Goal: Transaction & Acquisition: Purchase product/service

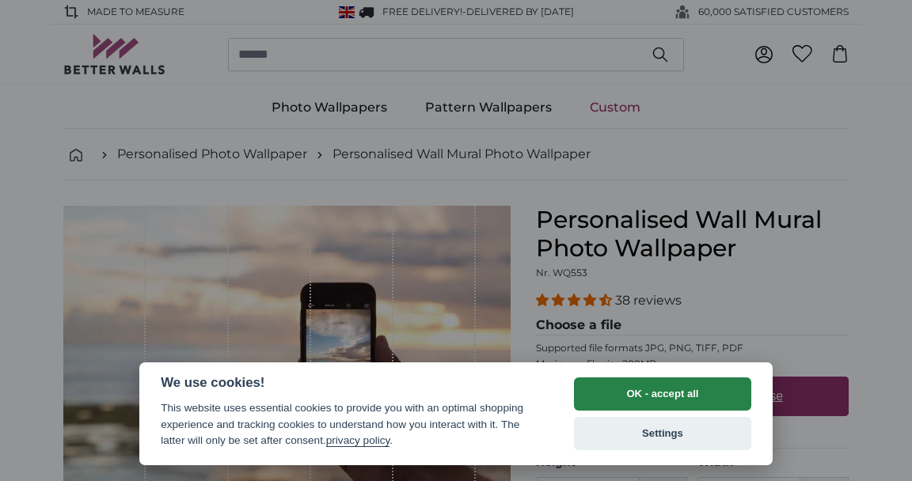
click at [695, 405] on button "OK - accept all" at bounding box center [662, 394] width 177 height 33
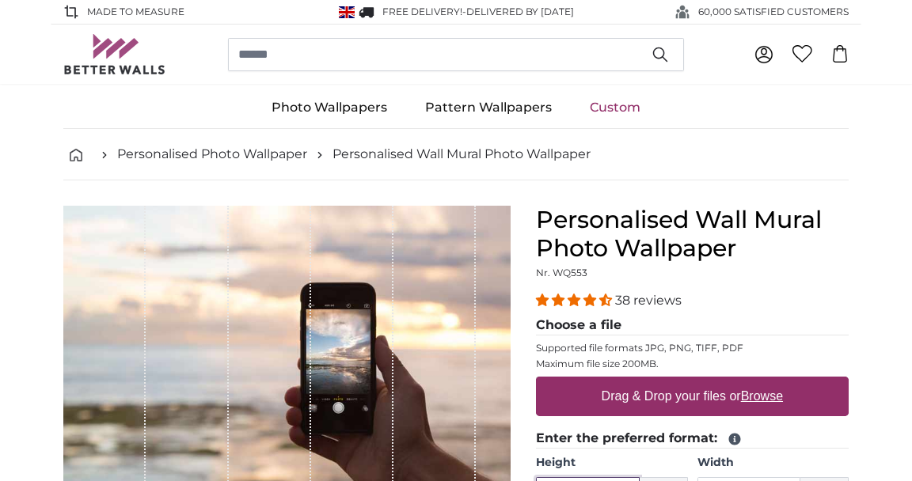
scroll to position [253, 0]
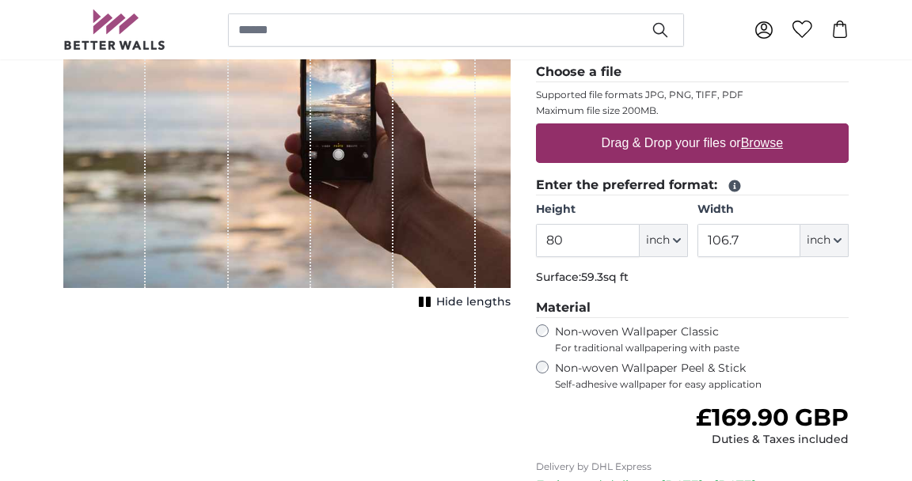
click at [556, 373] on label "Non-woven Wallpaper Peel & Stick Self-adhesive wallpaper for easy application" at bounding box center [702, 376] width 294 height 30
click at [556, 337] on label "Non-woven Wallpaper Classic For traditional wallpapering with paste" at bounding box center [702, 340] width 294 height 30
click at [688, 248] on button "inch" at bounding box center [664, 240] width 48 height 33
click at [635, 341] on link "Feet (ft. in.)" at bounding box center [663, 339] width 139 height 29
type input "6"
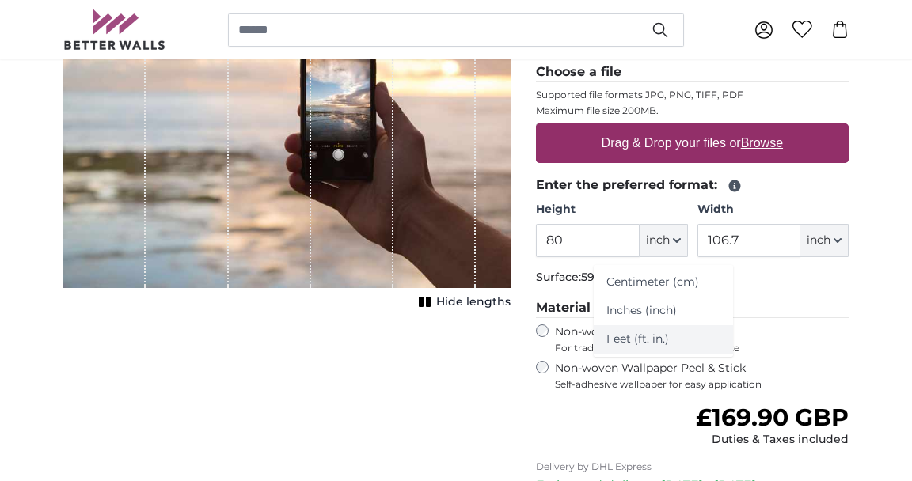
type input "*"
type input "8"
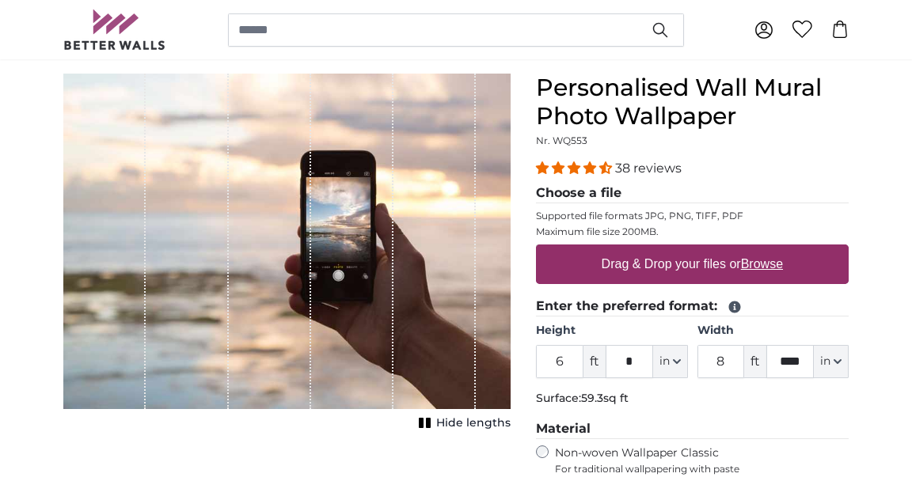
scroll to position [135, 0]
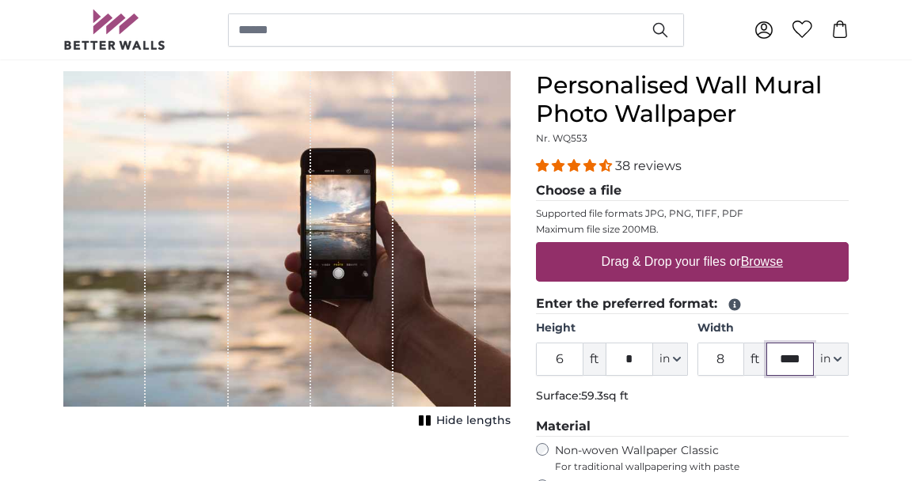
click at [808, 363] on input "****" at bounding box center [790, 359] width 48 height 33
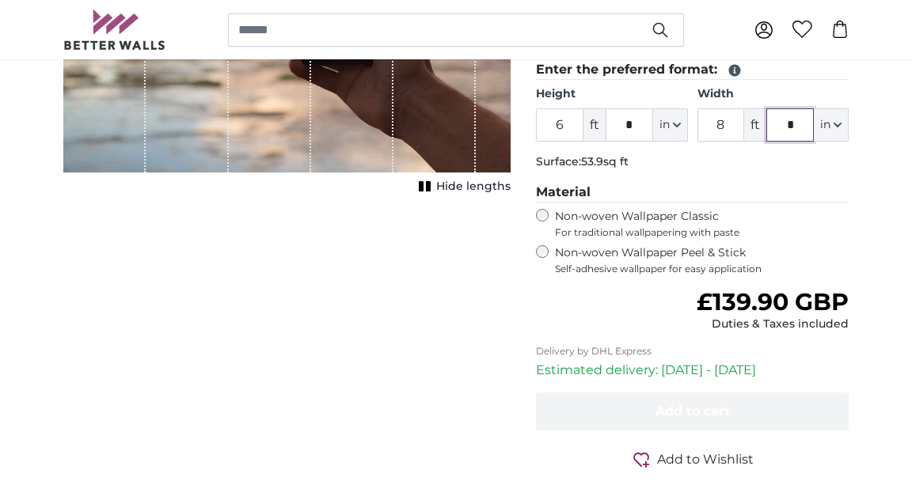
type input "*"
click at [813, 141] on input "*" at bounding box center [790, 124] width 48 height 33
click at [650, 129] on input "*" at bounding box center [630, 124] width 48 height 33
type input "*"
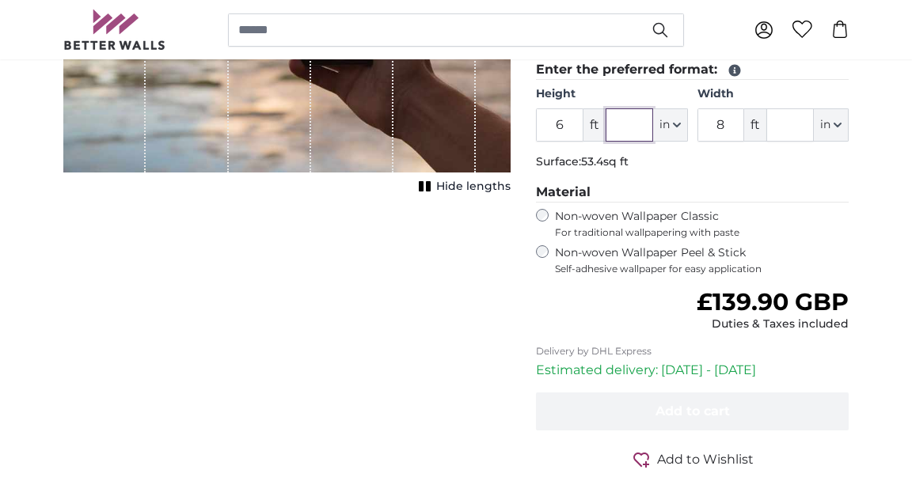
type input "*"
click at [590, 132] on span "ft" at bounding box center [595, 124] width 22 height 33
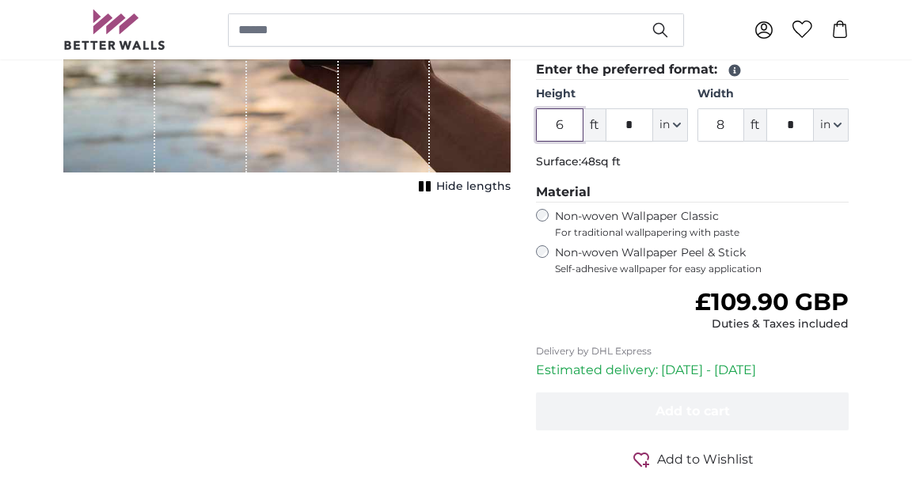
click at [572, 124] on input "6" at bounding box center [560, 124] width 48 height 33
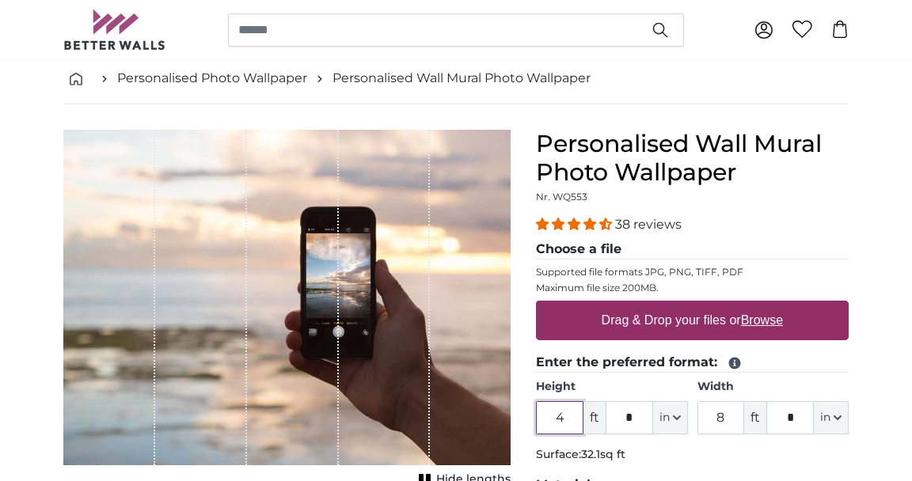
scroll to position [70, 0]
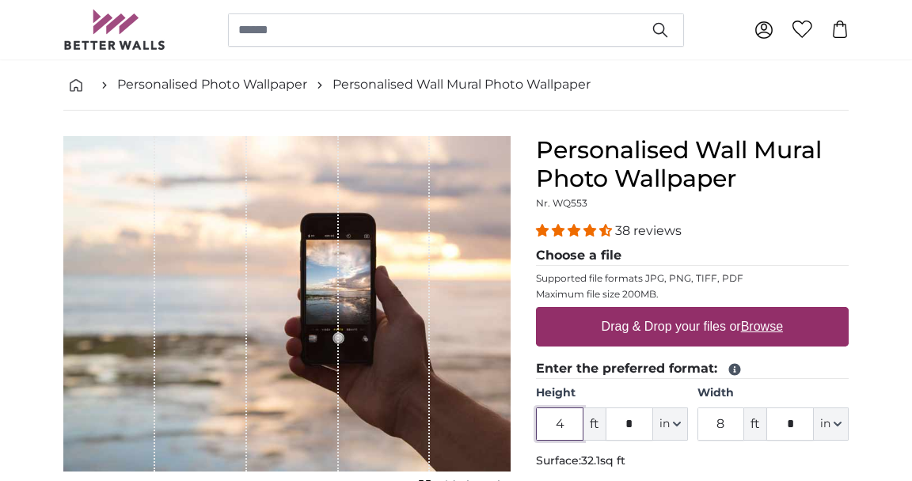
type input "4"
click at [682, 325] on label "Drag & Drop your files or Browse" at bounding box center [692, 327] width 194 height 32
click at [682, 312] on input "Drag & Drop your files or Browse" at bounding box center [692, 309] width 313 height 5
type input "**********"
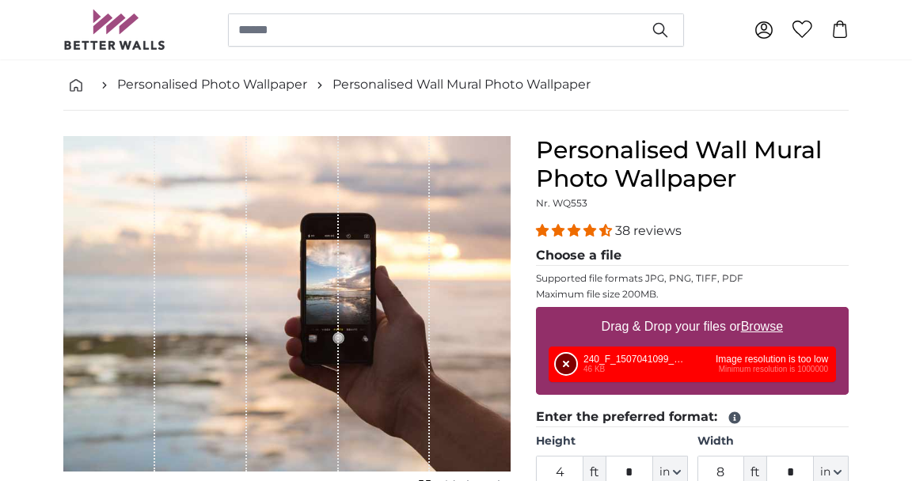
click at [566, 375] on button "Remove" at bounding box center [566, 364] width 21 height 21
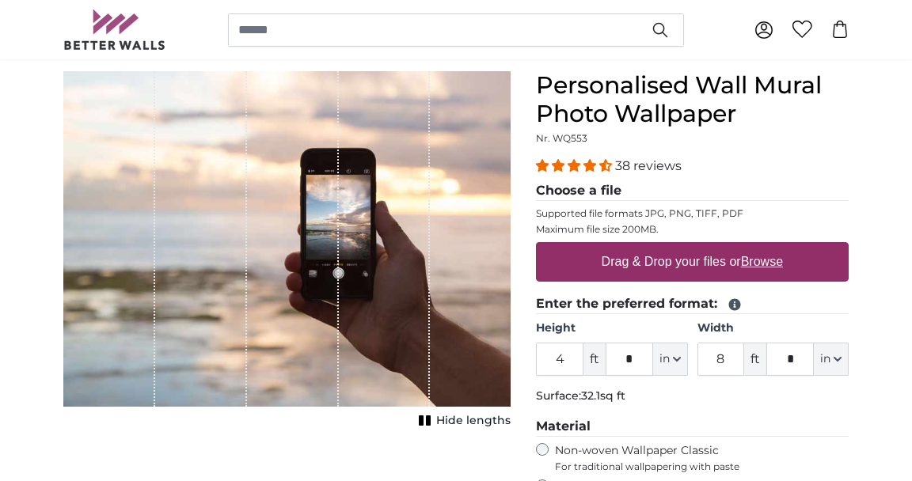
scroll to position [135, 0]
click at [778, 265] on u "Browse" at bounding box center [762, 261] width 42 height 13
click at [778, 247] on input "Drag & Drop your files or Browse" at bounding box center [692, 244] width 313 height 5
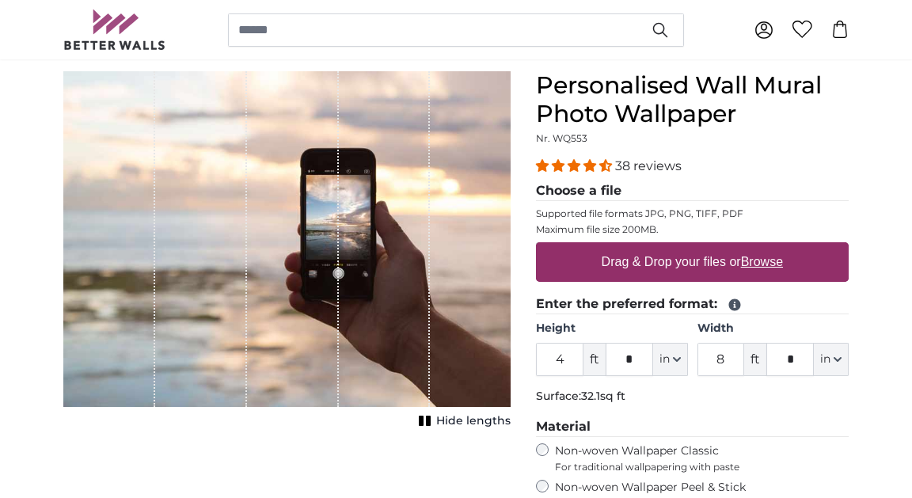
type input "**********"
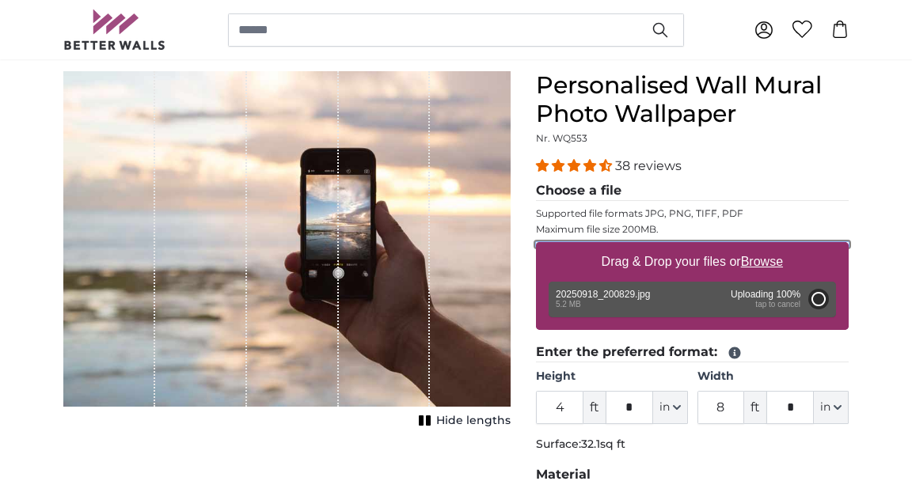
type input "6"
type input "4"
type input "*"
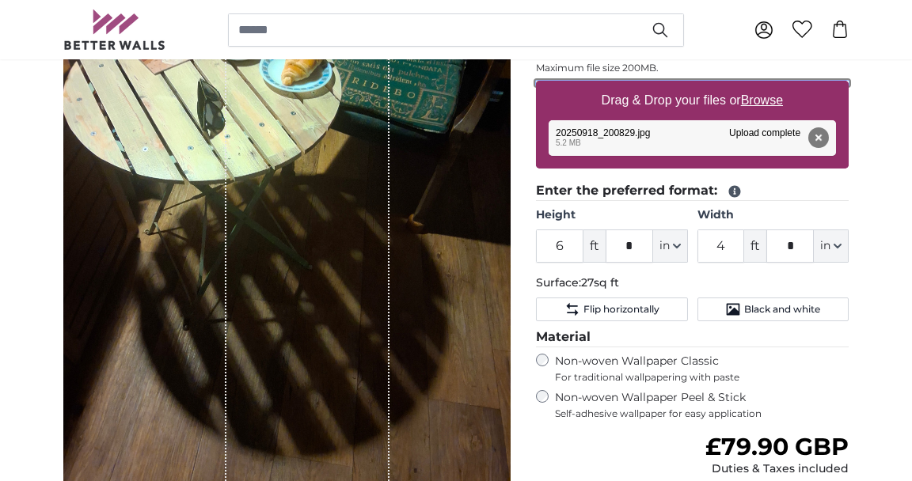
scroll to position [296, 0]
click at [740, 188] on icon at bounding box center [735, 192] width 12 height 12
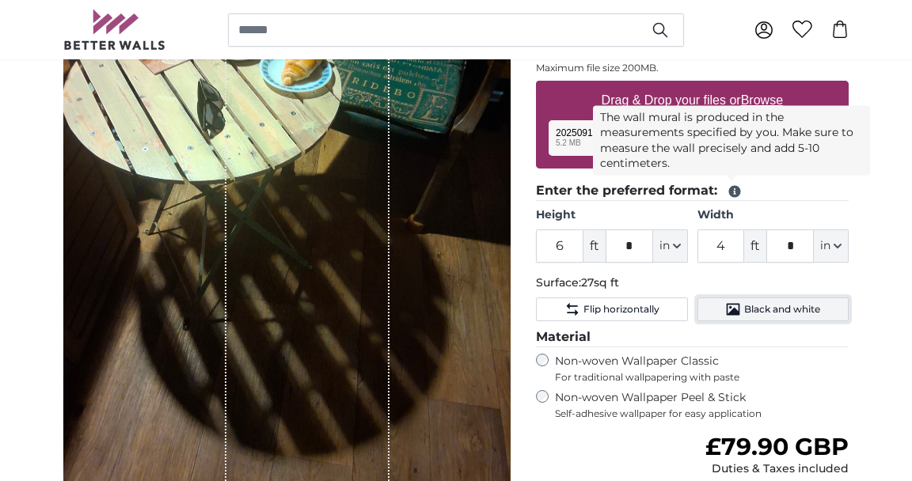
click at [787, 314] on span "Black and white" at bounding box center [782, 309] width 76 height 13
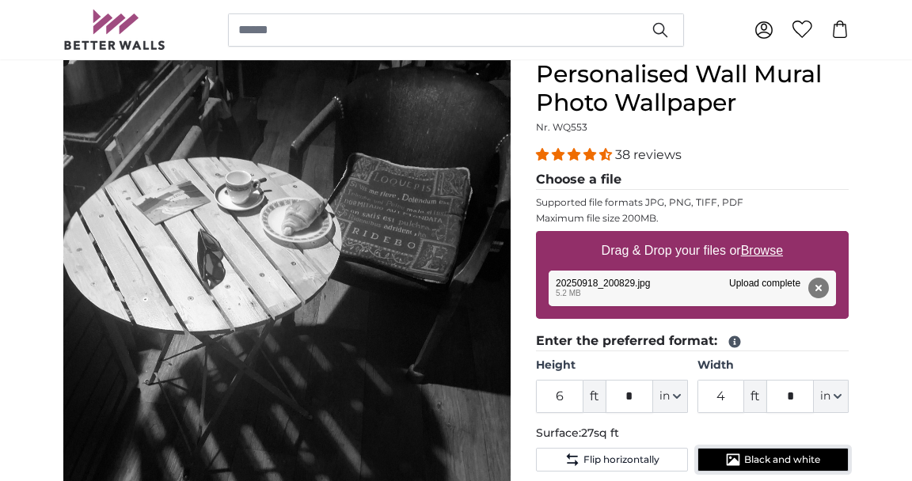
scroll to position [145, 0]
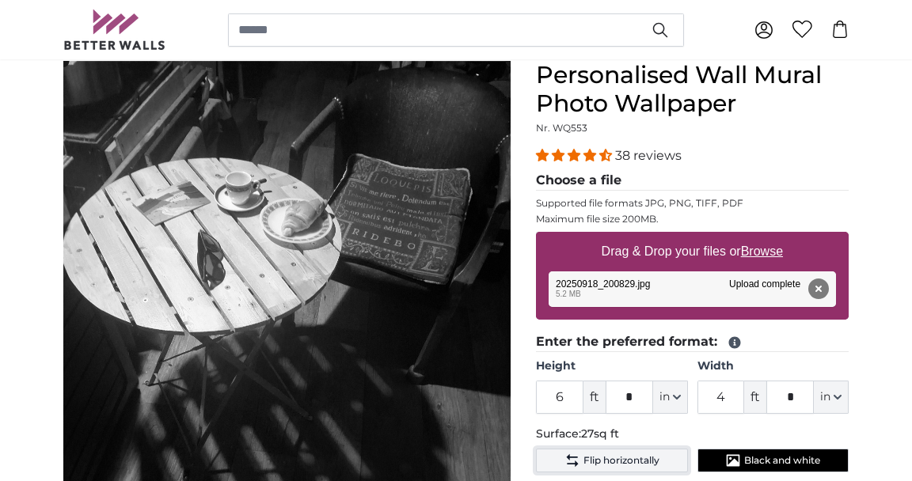
click at [575, 460] on icon "Flip horizontally" at bounding box center [573, 461] width 16 height 16
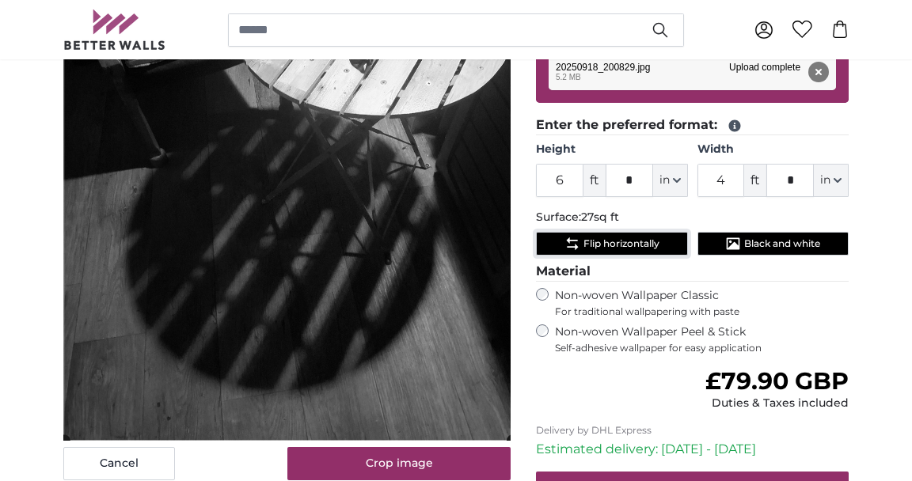
scroll to position [373, 0]
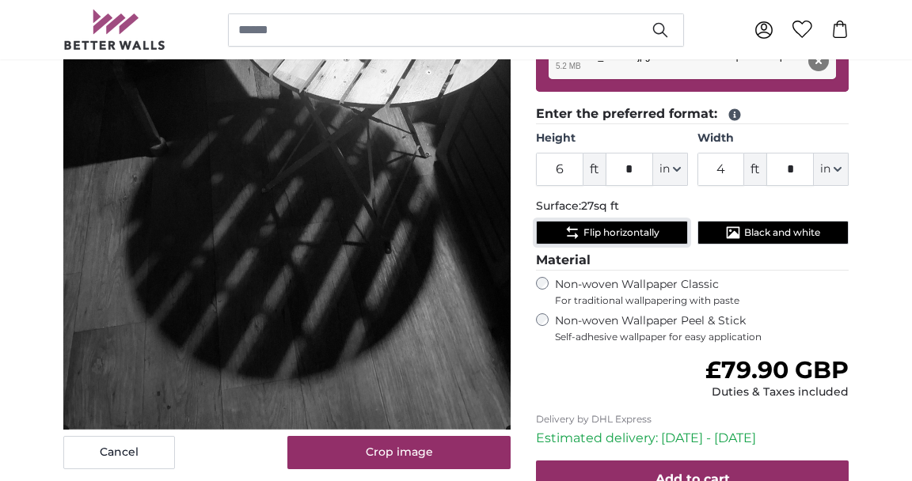
click at [466, 411] on cropper-handle at bounding box center [286, 133] width 447 height 596
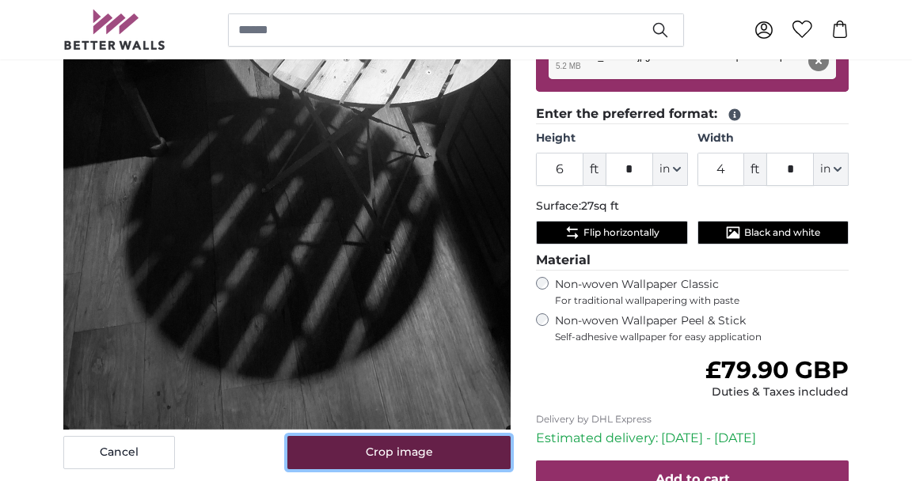
click at [409, 460] on button "Crop image" at bounding box center [399, 452] width 224 height 33
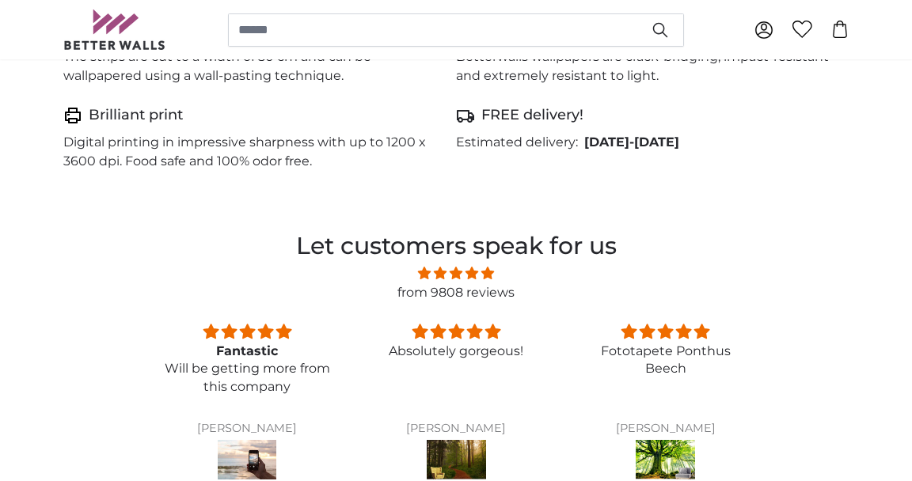
scroll to position [1117, 0]
